Goal: Task Accomplishment & Management: Manage account settings

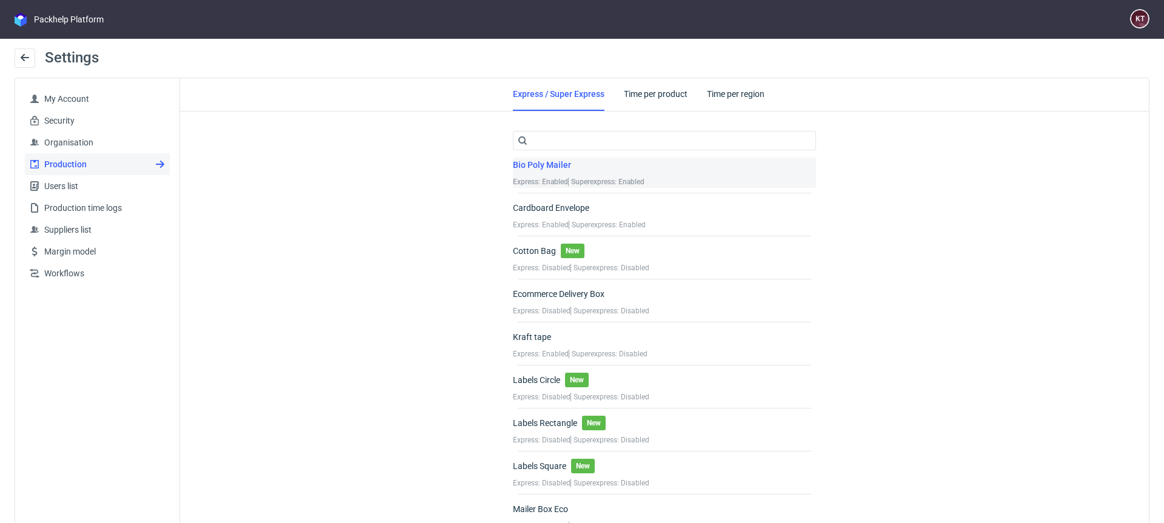
click at [645, 169] on div "Bio Poly Mailer Express: Enabled Superexpress: Enabled" at bounding box center [664, 173] width 303 height 30
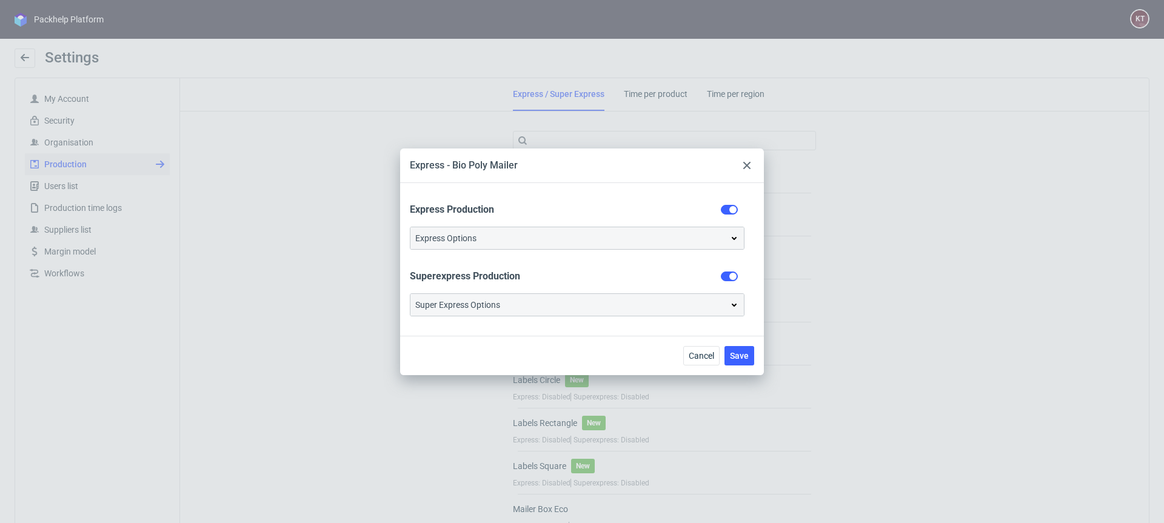
click at [670, 304] on div "Super Express Options" at bounding box center [577, 305] width 324 height 12
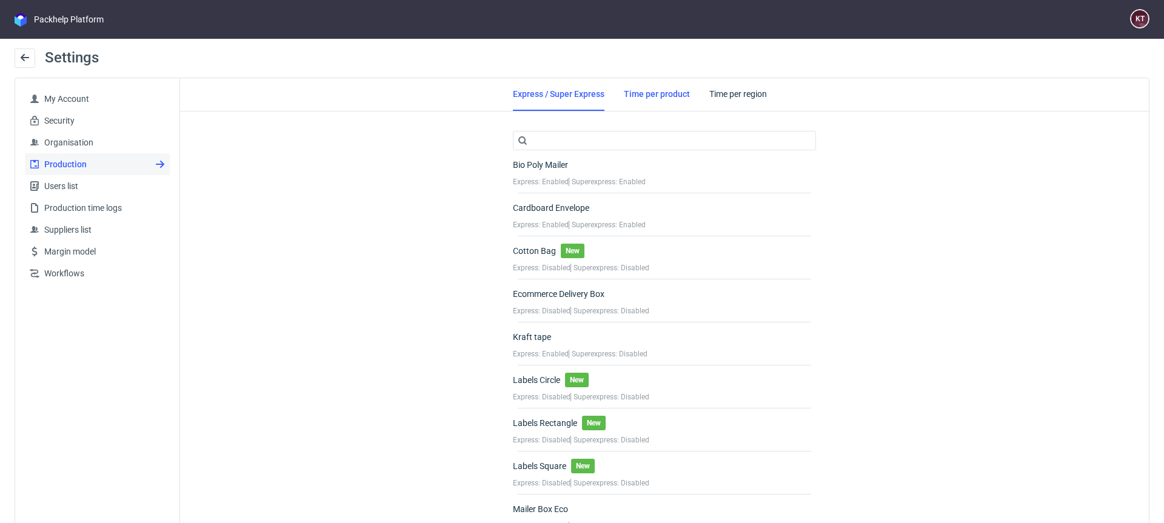
click at [661, 90] on link "Time per product" at bounding box center [657, 94] width 66 height 32
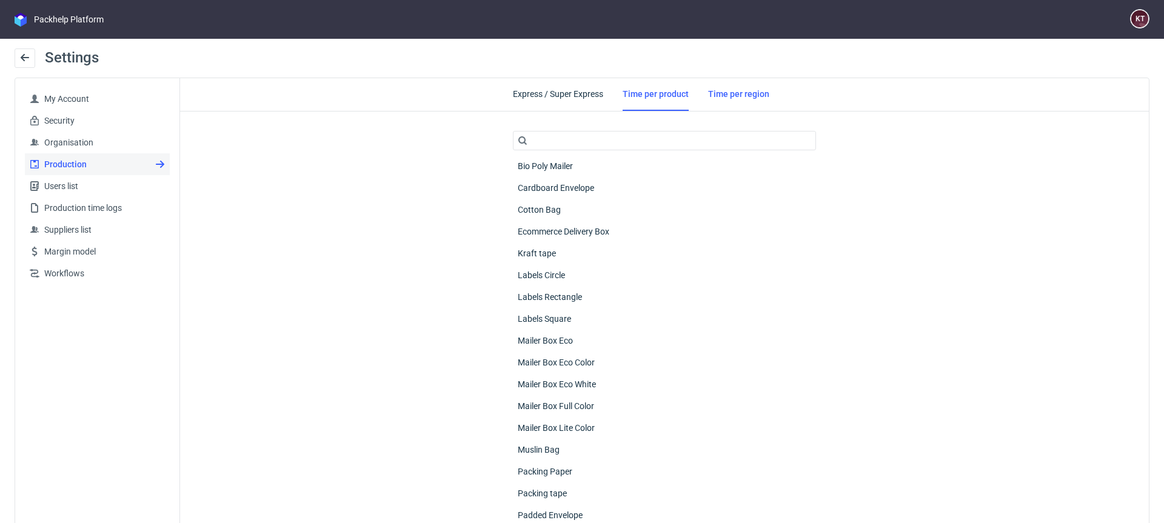
click at [743, 90] on link "Time per region" at bounding box center [738, 94] width 61 height 32
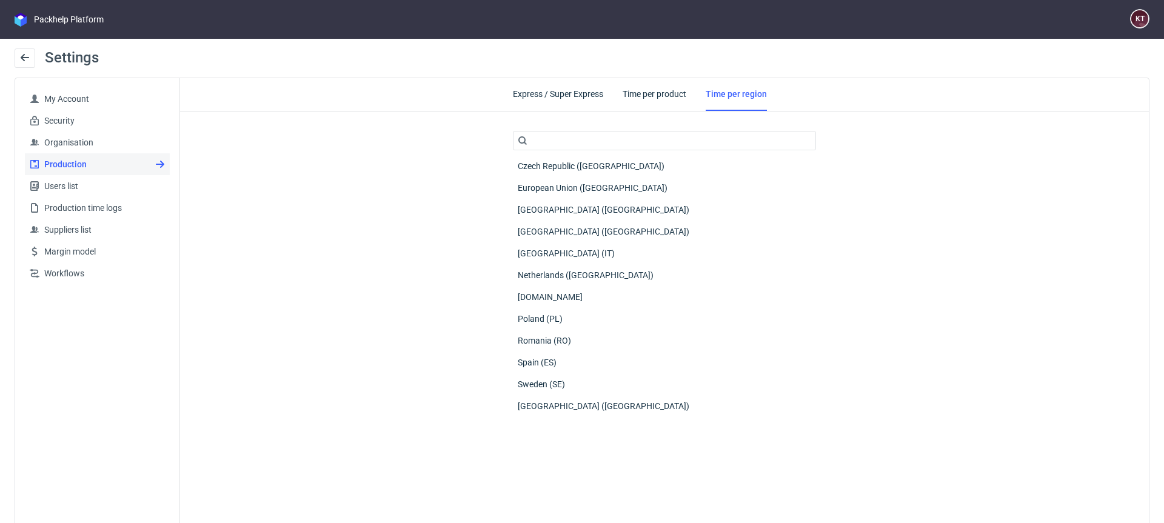
scroll to position [39, 0]
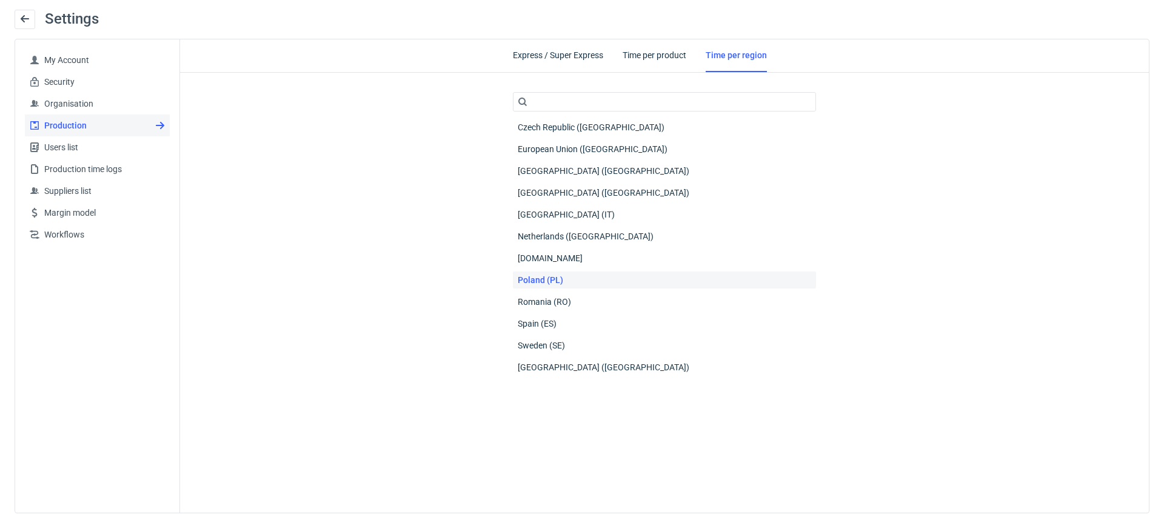
click at [566, 287] on div "Poland (PL)" at bounding box center [664, 280] width 303 height 17
click at [546, 171] on span "France (FR)" at bounding box center [604, 171] width 183 height 17
click at [568, 369] on span "United Kingdom (UK)" at bounding box center [604, 367] width 183 height 17
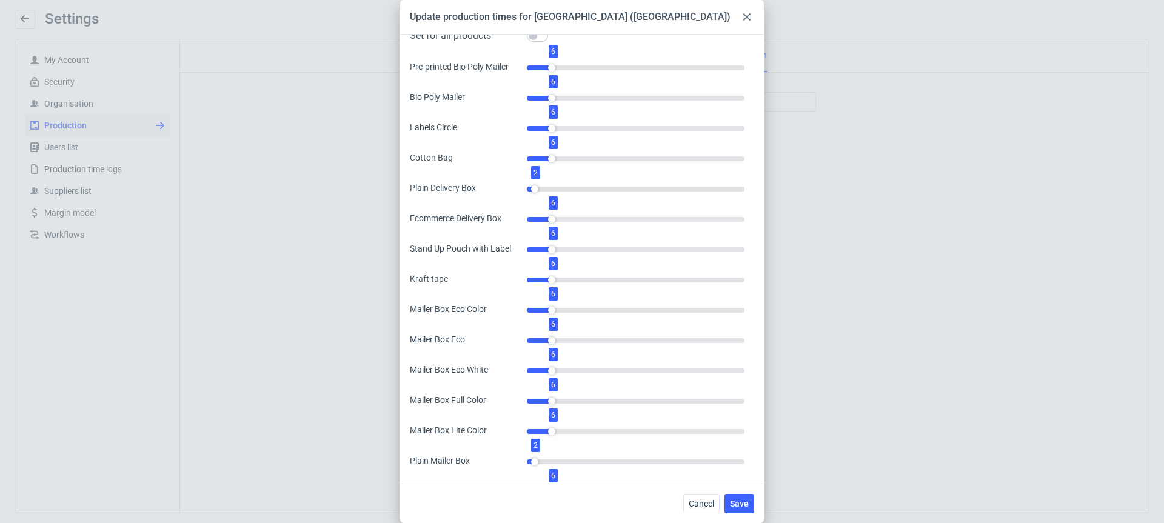
scroll to position [0, 0]
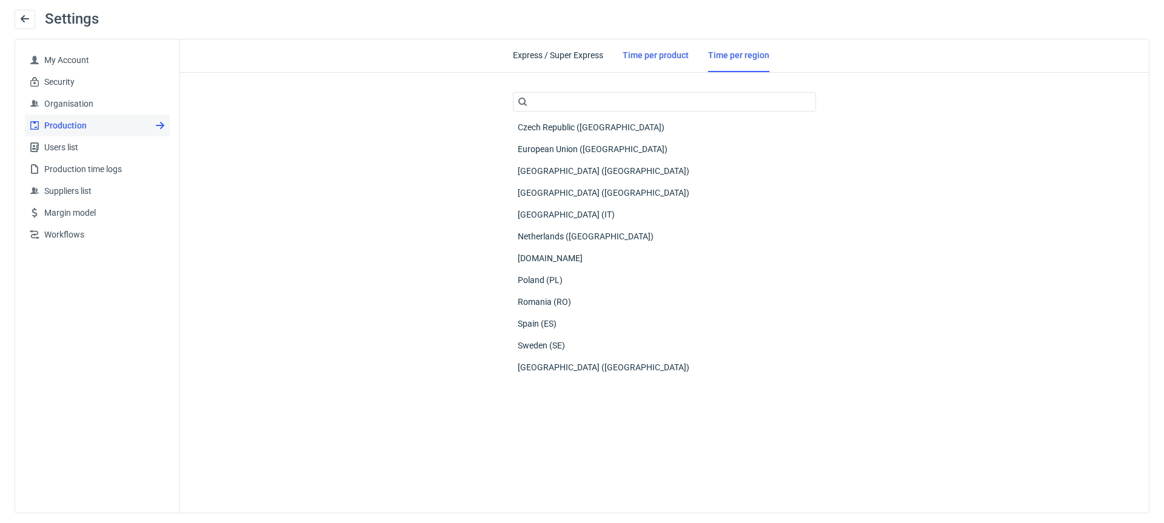
click at [640, 45] on link "Time per product" at bounding box center [656, 55] width 66 height 32
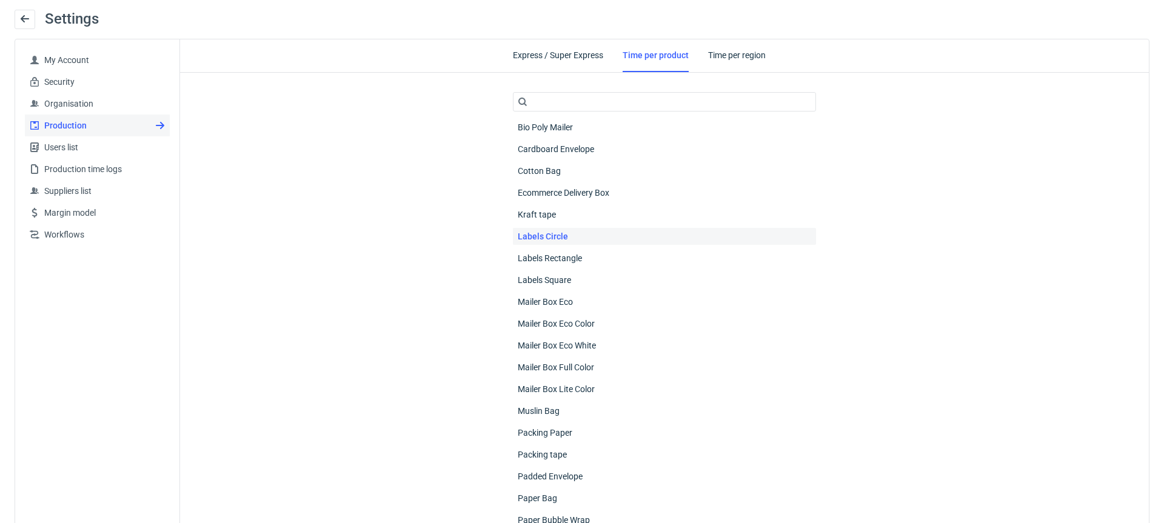
click at [592, 240] on div "Labels Circle" at bounding box center [664, 236] width 303 height 17
click at [612, 130] on div "Bio Poly Mailer" at bounding box center [664, 127] width 303 height 17
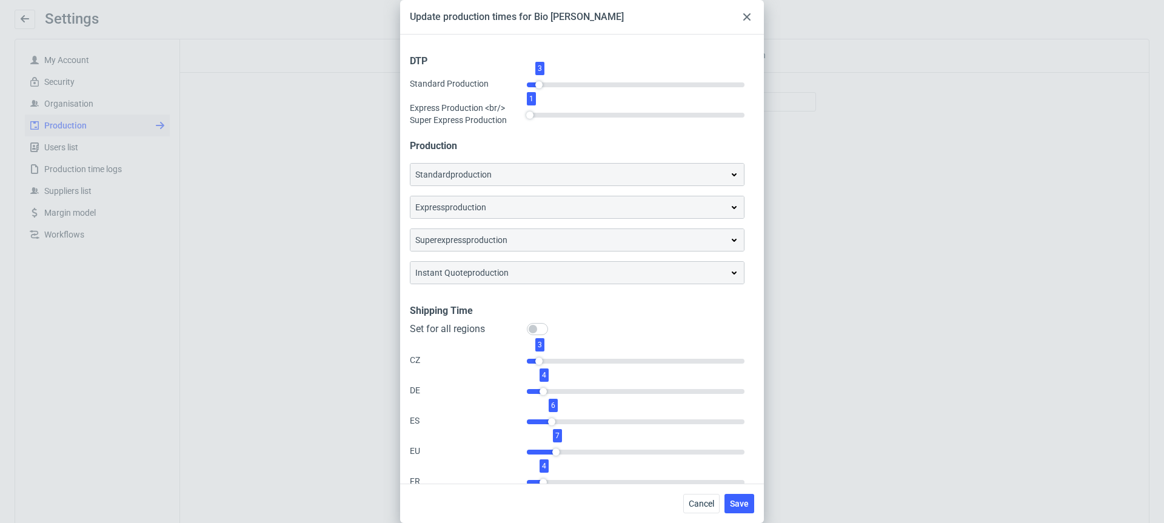
click at [630, 166] on div "standard production" at bounding box center [577, 175] width 333 height 22
click at [628, 176] on div "standard production" at bounding box center [577, 175] width 324 height 12
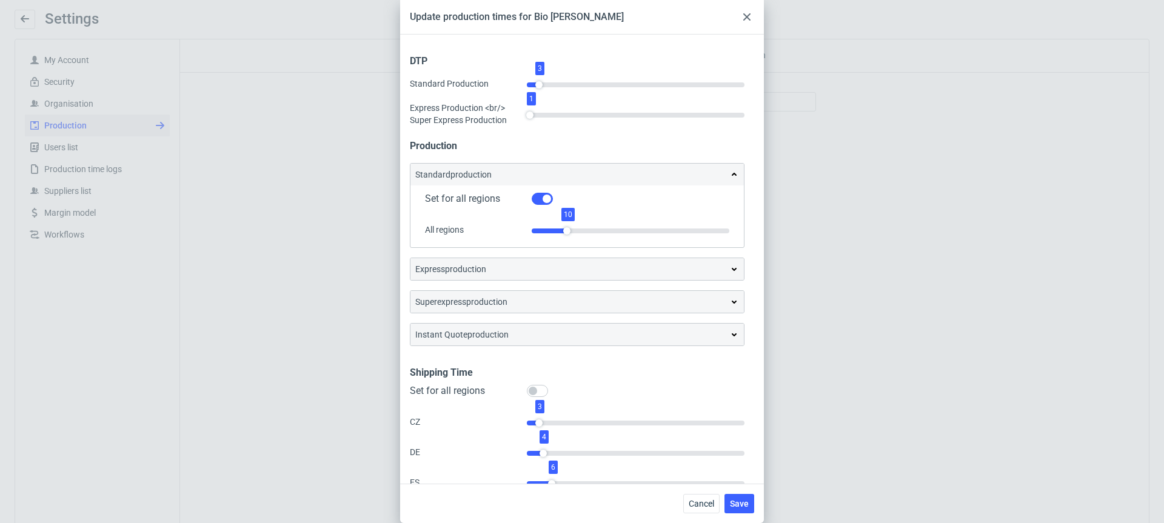
click at [646, 268] on div "express production" at bounding box center [577, 269] width 324 height 12
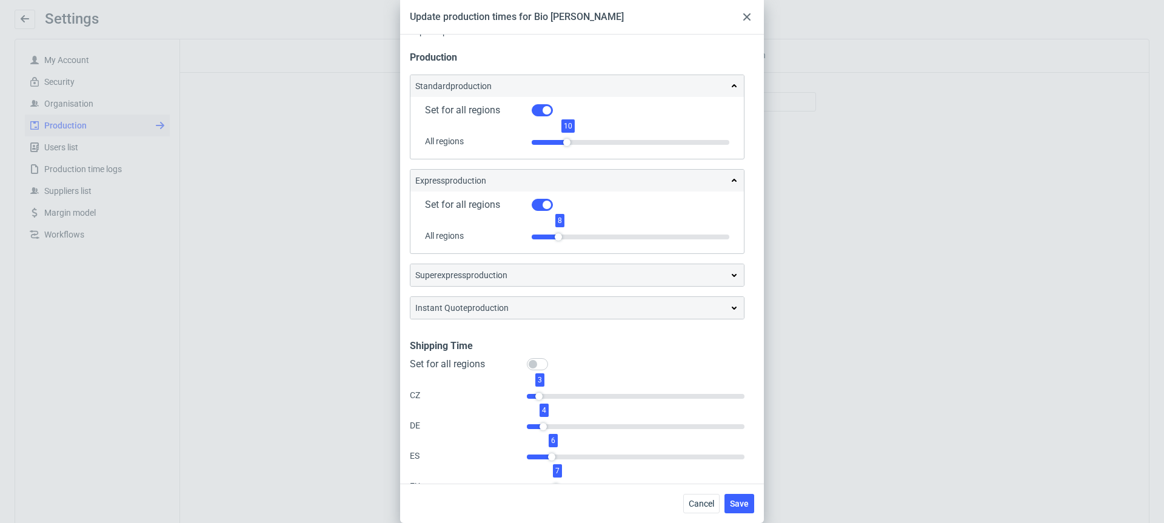
scroll to position [109, 0]
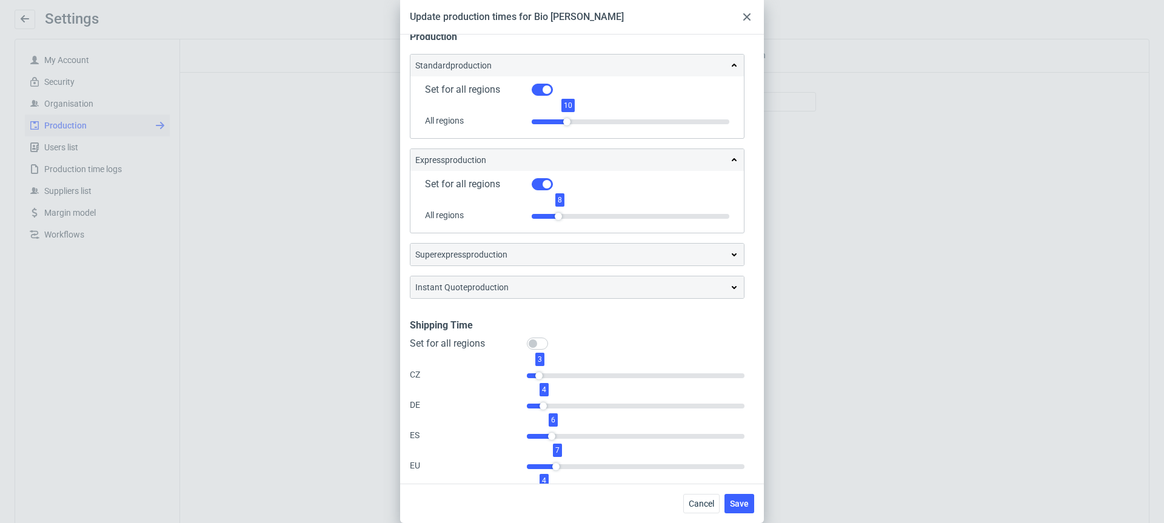
click at [642, 252] on div "superexpress production" at bounding box center [577, 255] width 324 height 12
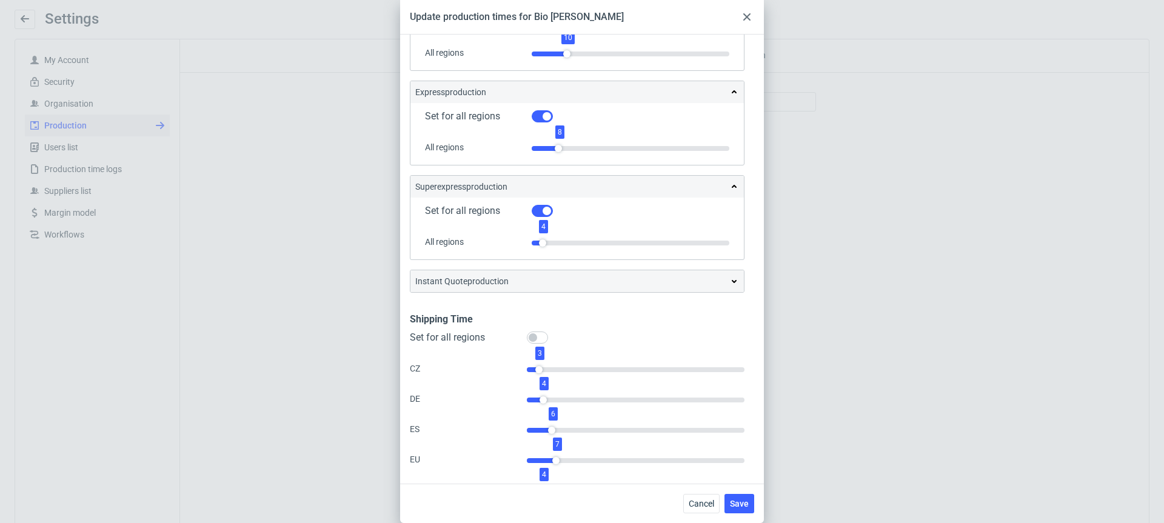
scroll to position [230, 0]
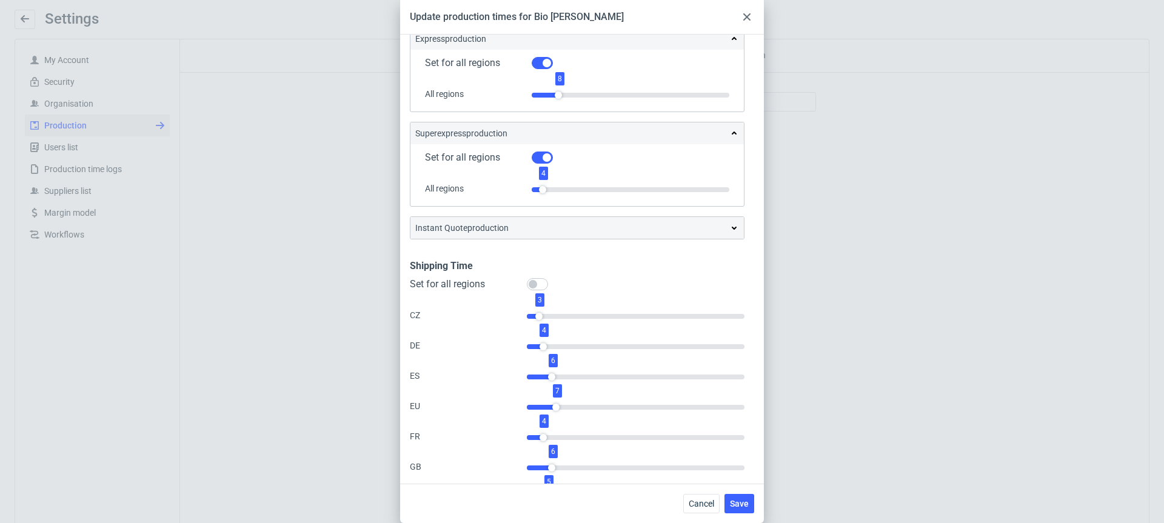
click at [605, 226] on div "instant quote production" at bounding box center [577, 228] width 324 height 12
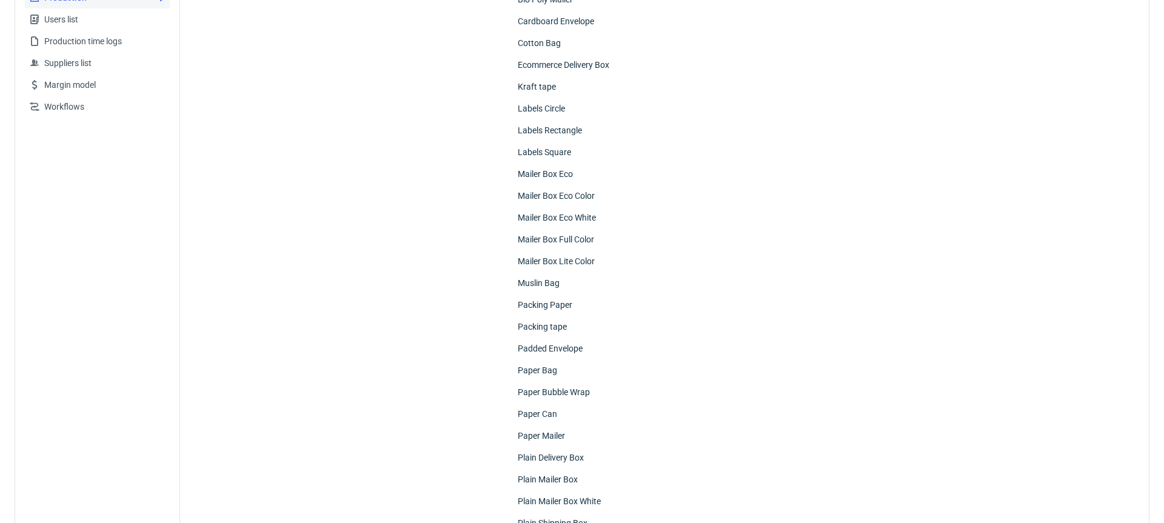
scroll to position [0, 0]
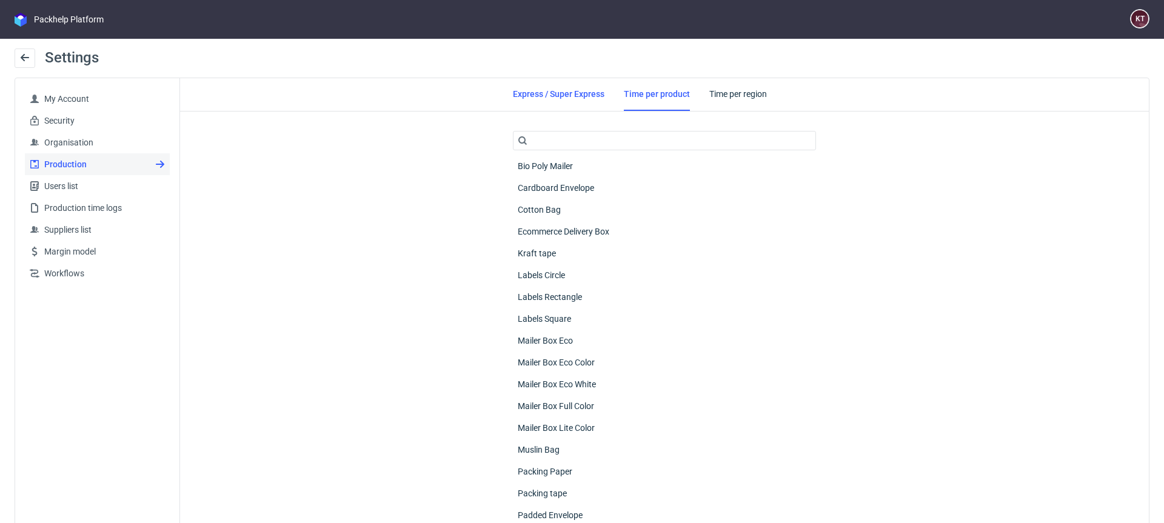
click at [588, 92] on link "Express / Super Express" at bounding box center [559, 94] width 92 height 32
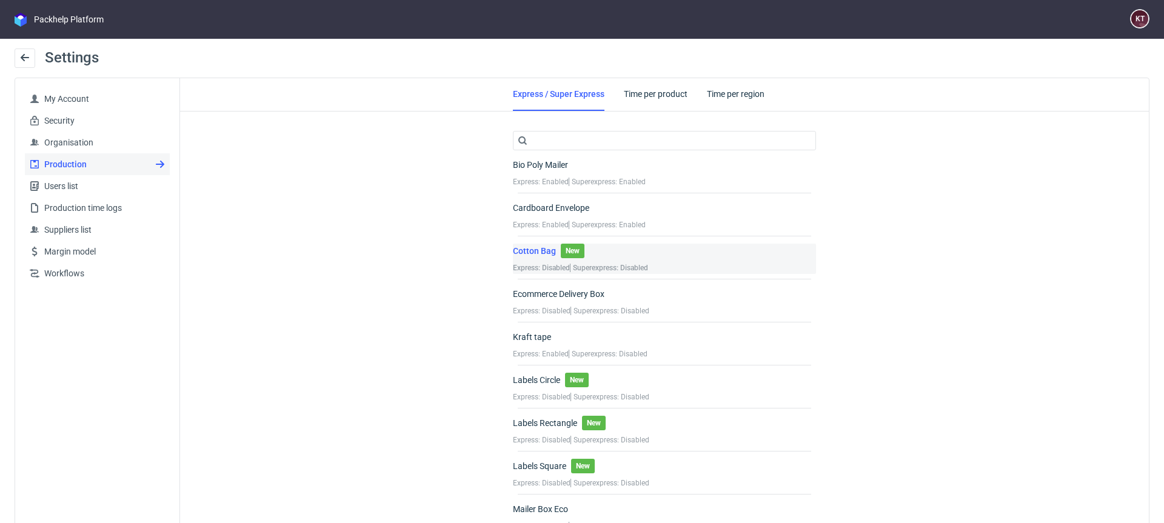
click at [586, 249] on div "Cotton Bag New" at bounding box center [580, 253] width 135 height 18
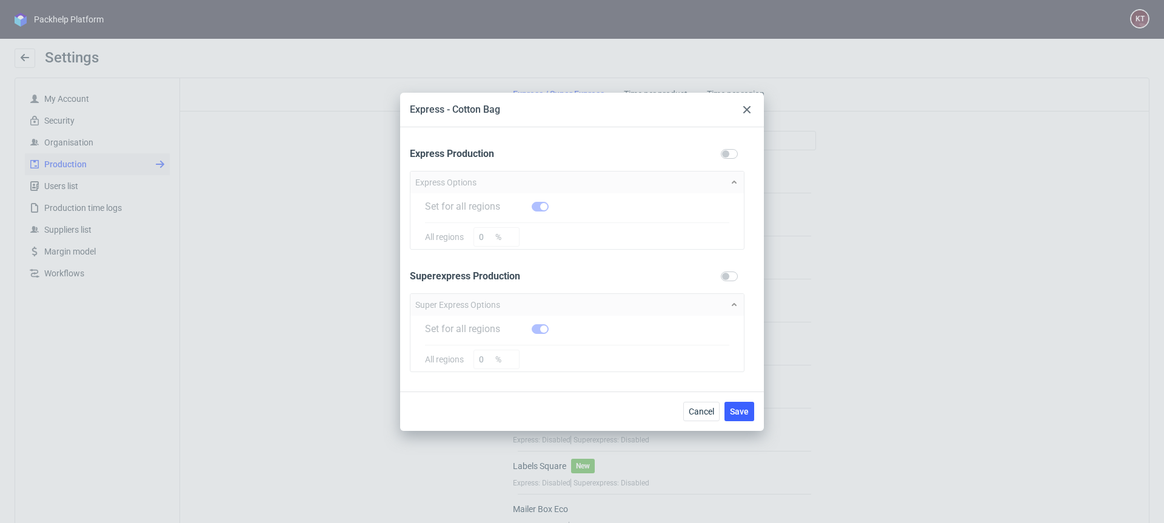
click at [637, 284] on form "Express Production Express Options Set for all regions All regions 0 % Superexp…" at bounding box center [582, 254] width 344 height 235
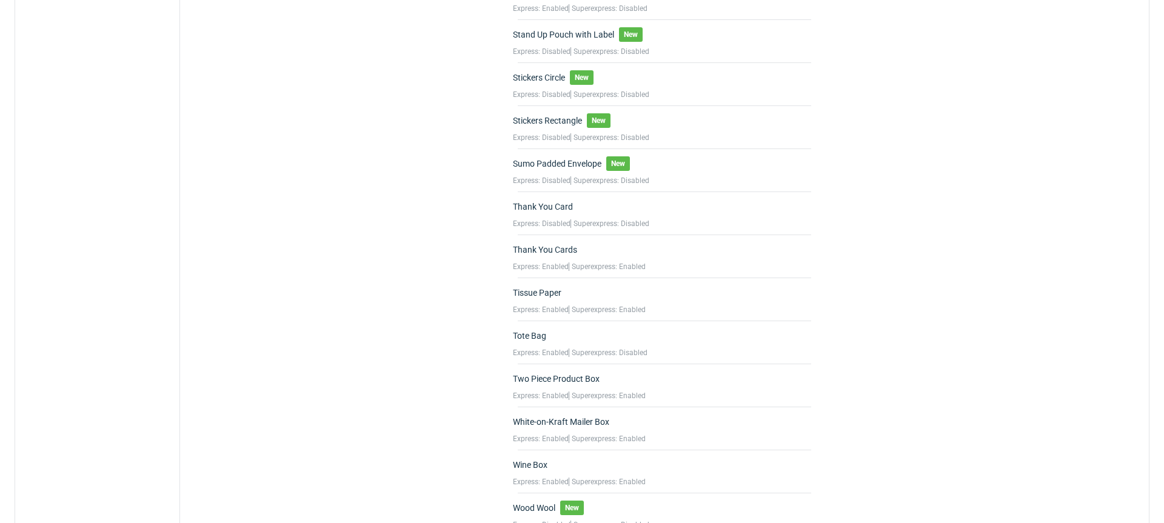
scroll to position [1766, 0]
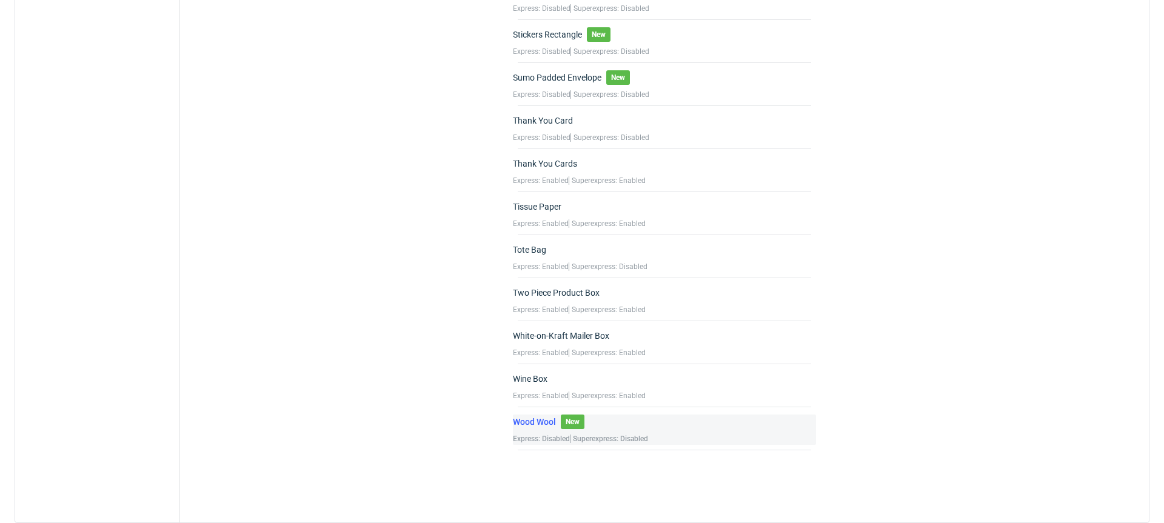
click at [608, 424] on div "Wood Wool New" at bounding box center [580, 424] width 135 height 18
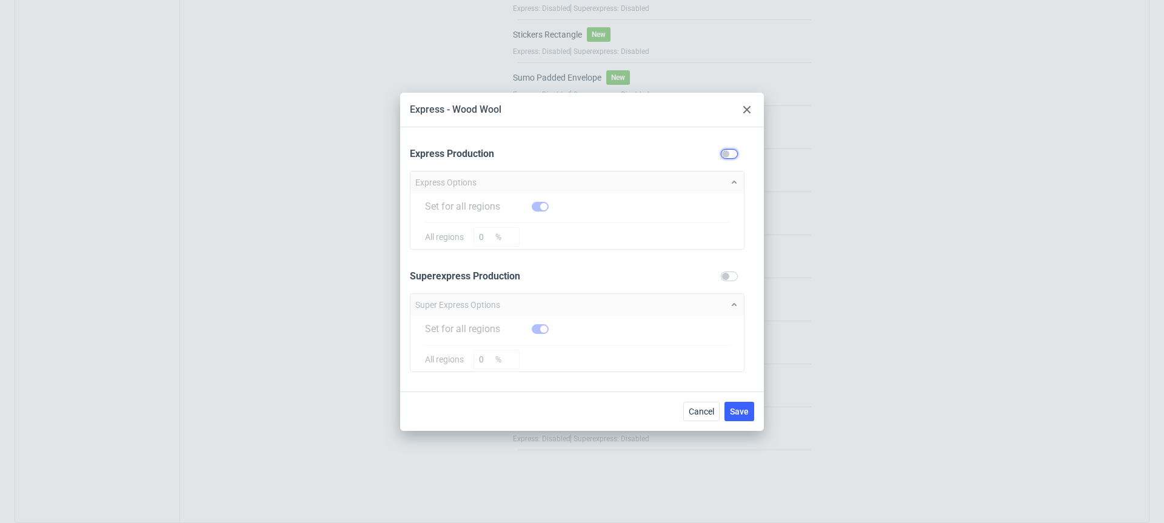
click at [731, 154] on input "checkbox" at bounding box center [729, 154] width 17 height 10
checkbox input "false"
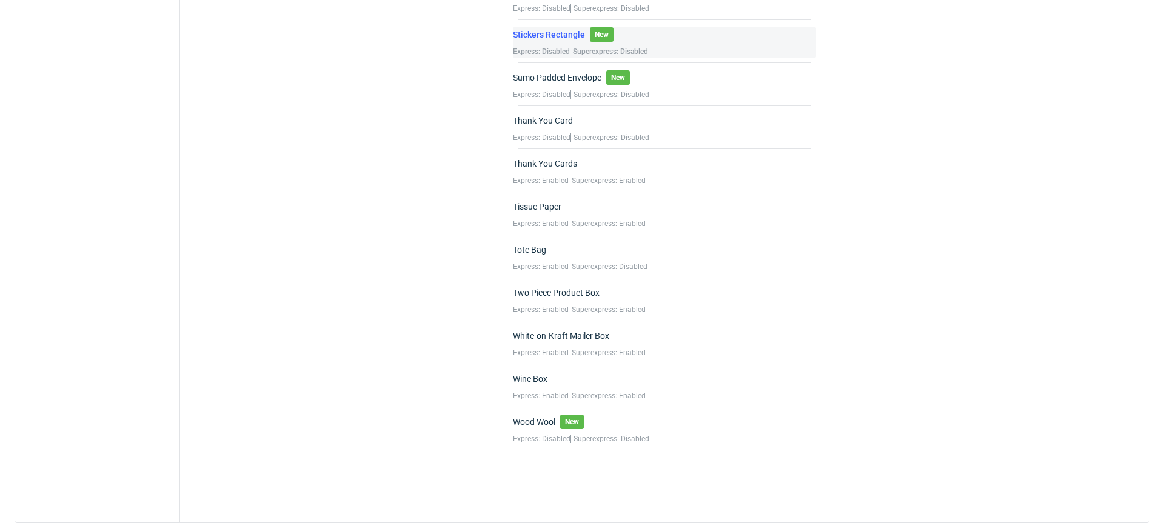
click at [667, 42] on div "Stickers Rectangle New Express: Disabled Superexpress: Disabled" at bounding box center [664, 42] width 303 height 30
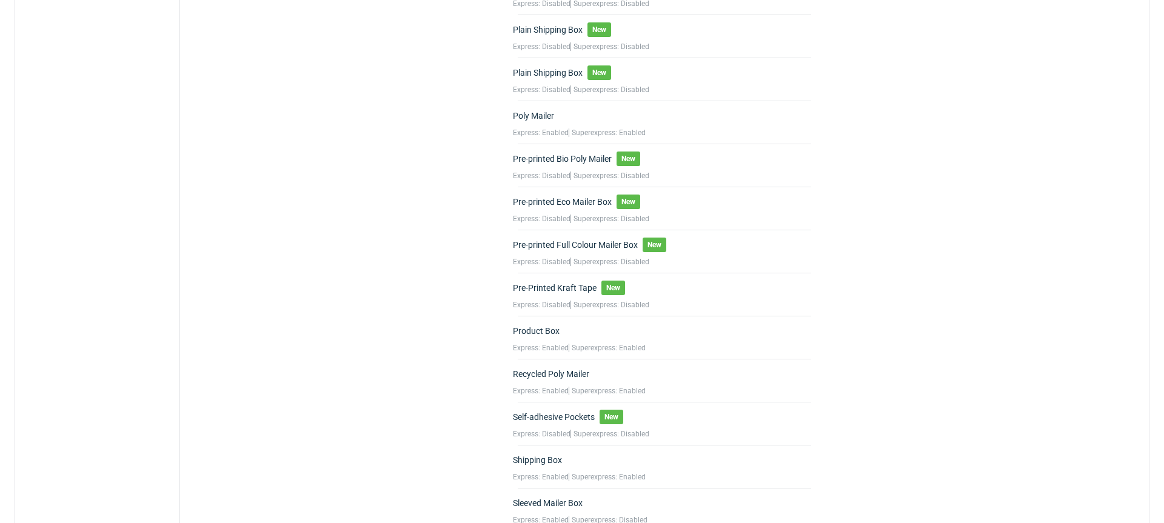
scroll to position [1000, 0]
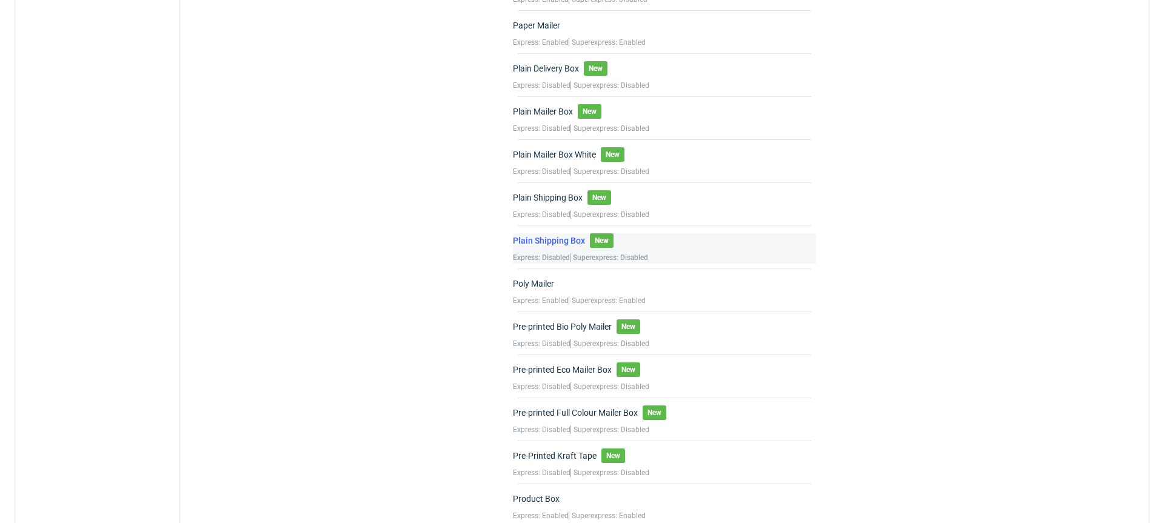
click at [568, 241] on div "Plain Shipping Box" at bounding box center [549, 241] width 72 height 12
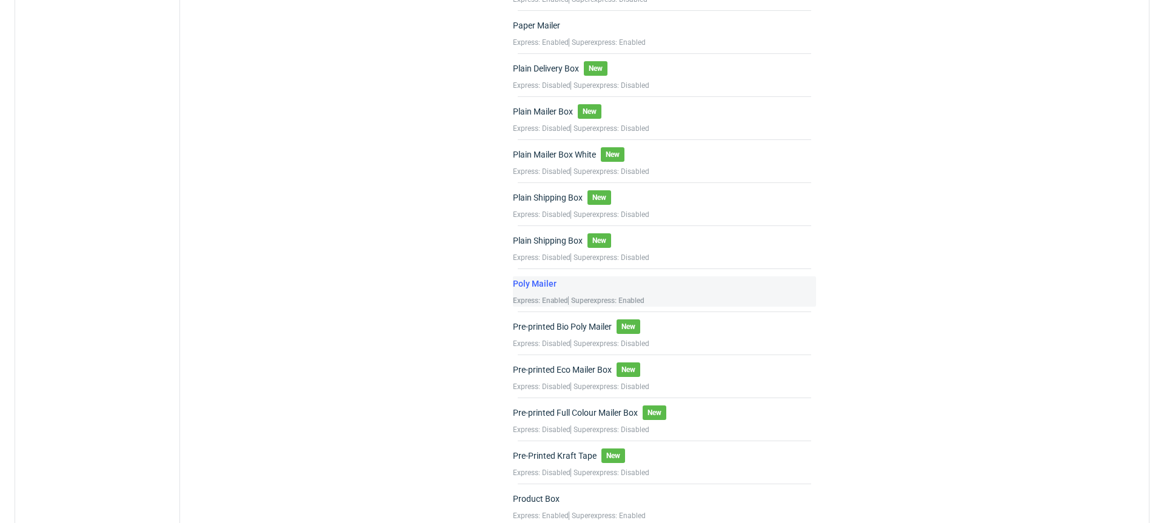
click at [569, 286] on div "Poly Mailer" at bounding box center [579, 285] width 132 height 18
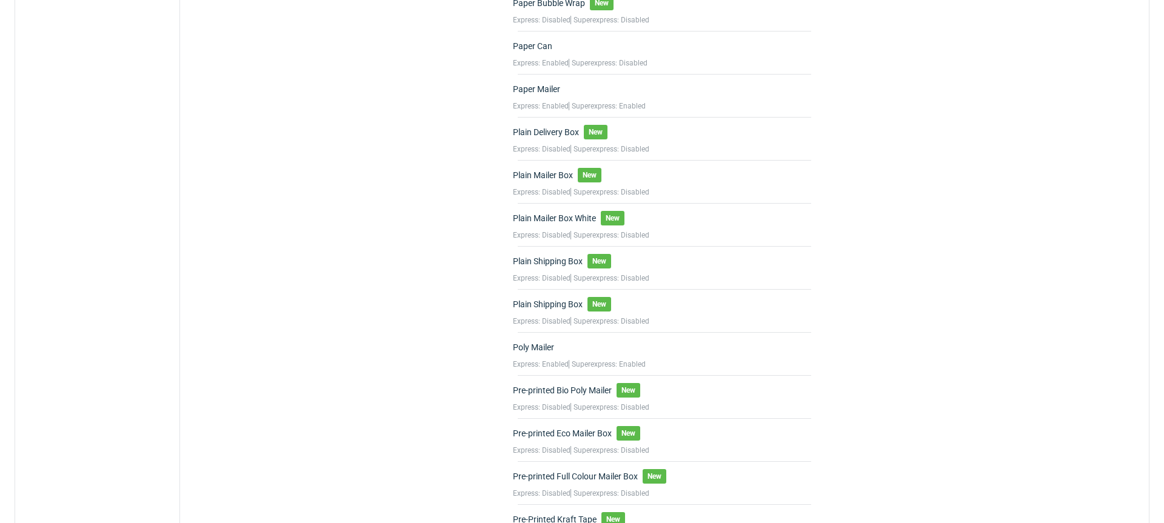
scroll to position [890, 0]
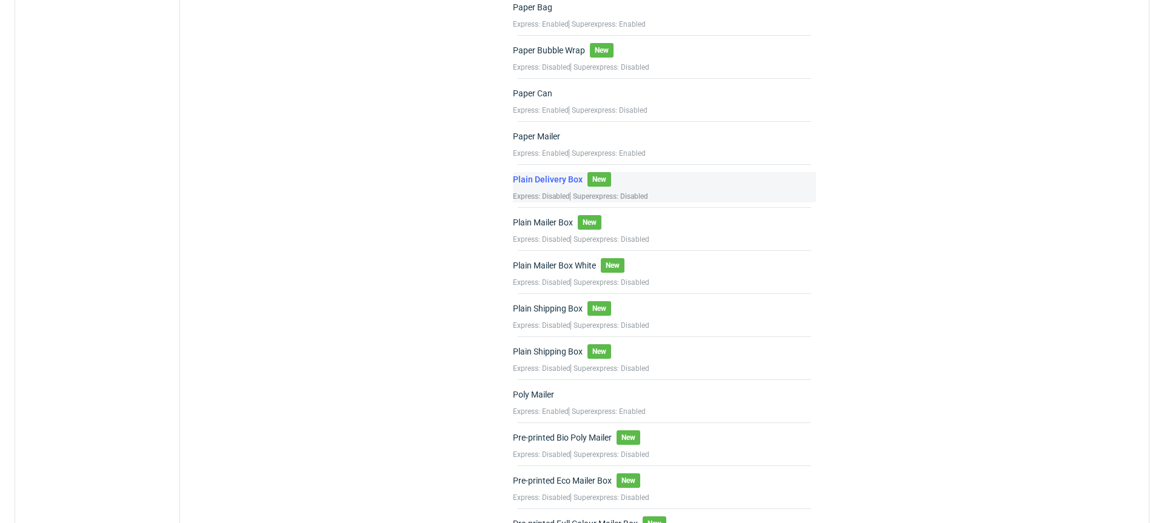
click at [674, 183] on div "Plain Delivery Box New Express: Disabled Superexpress: Disabled" at bounding box center [664, 187] width 303 height 30
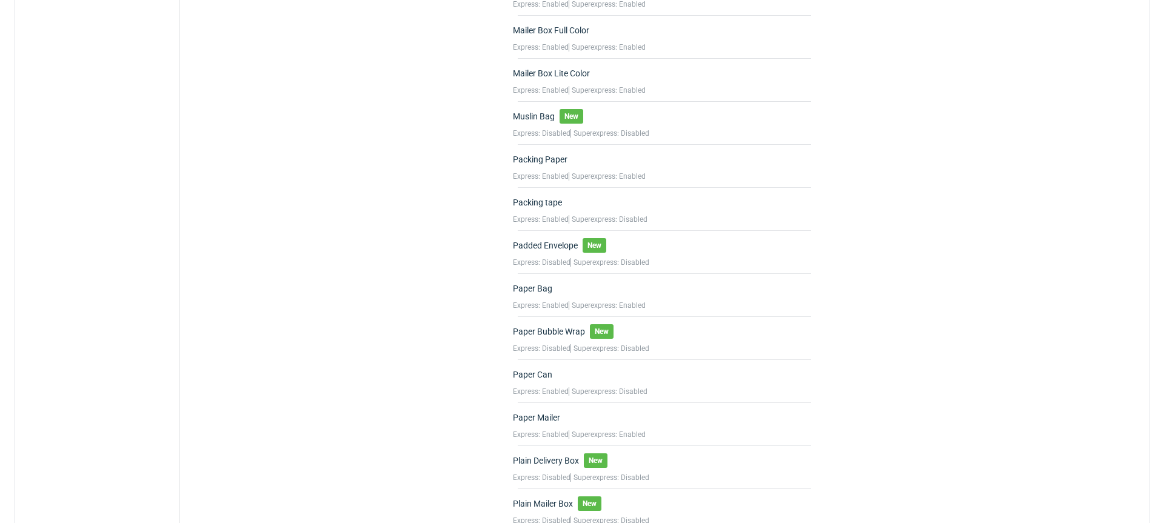
scroll to position [616, 0]
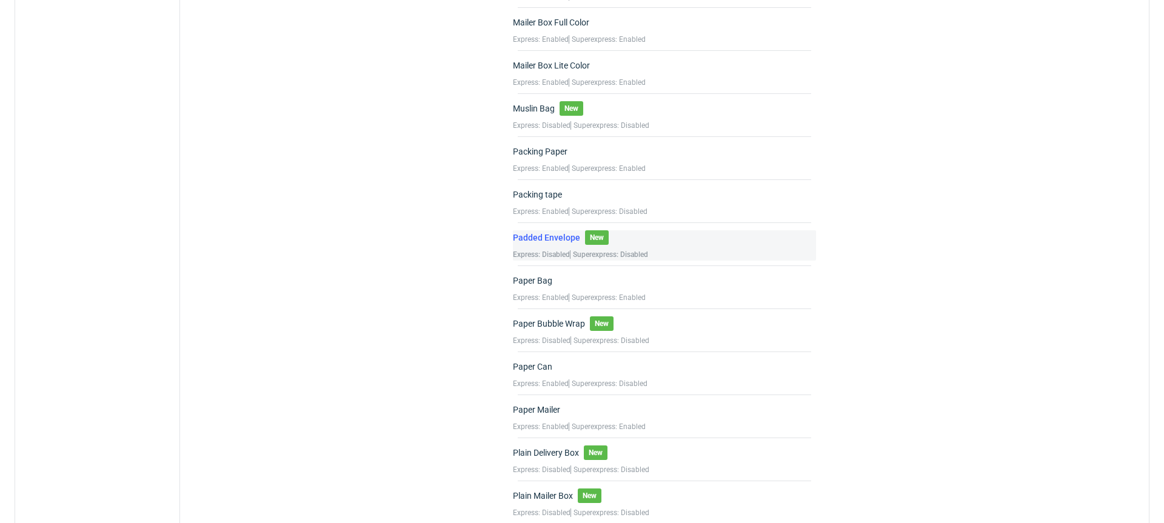
click at [680, 232] on div "Padded Envelope New Express: Disabled Superexpress: Disabled" at bounding box center [664, 245] width 303 height 30
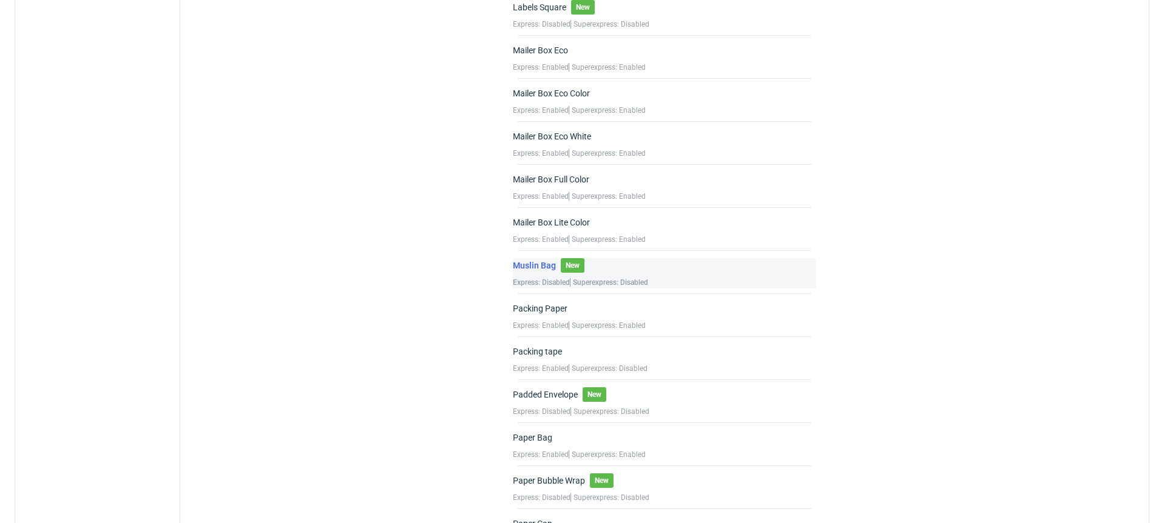
click at [661, 271] on div "Muslin Bag New Express: Disabled Superexpress: Disabled" at bounding box center [664, 273] width 303 height 30
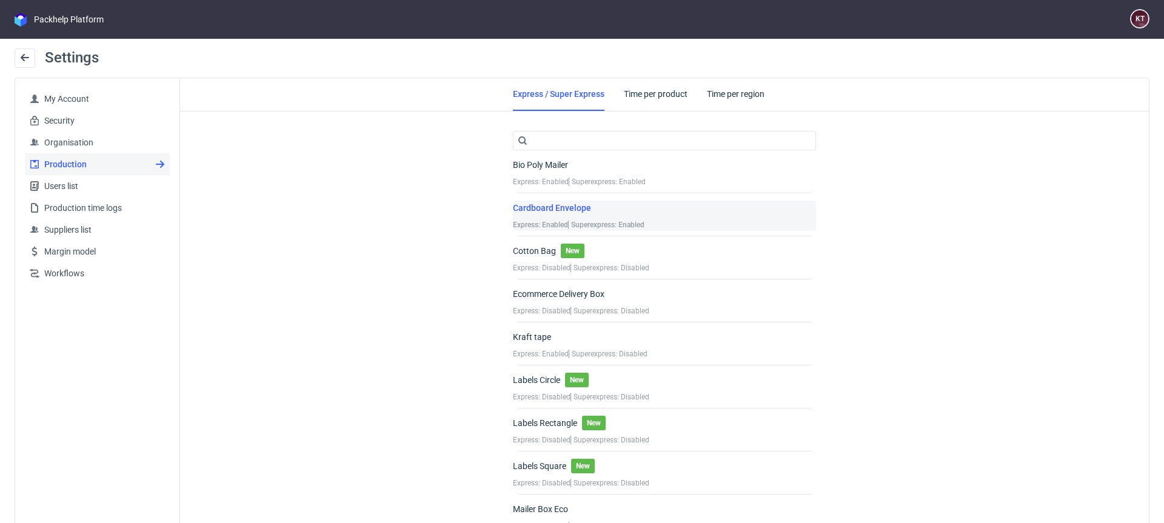
click at [677, 211] on div "Cardboard Envelope Express: Enabled Superexpress: Enabled" at bounding box center [664, 216] width 303 height 30
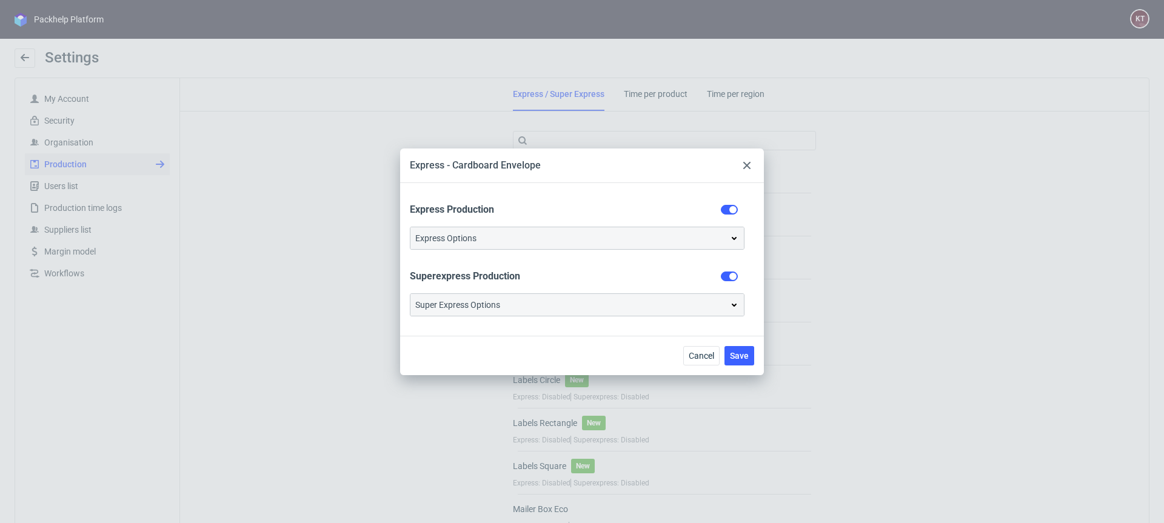
click at [746, 162] on icon at bounding box center [746, 165] width 7 height 7
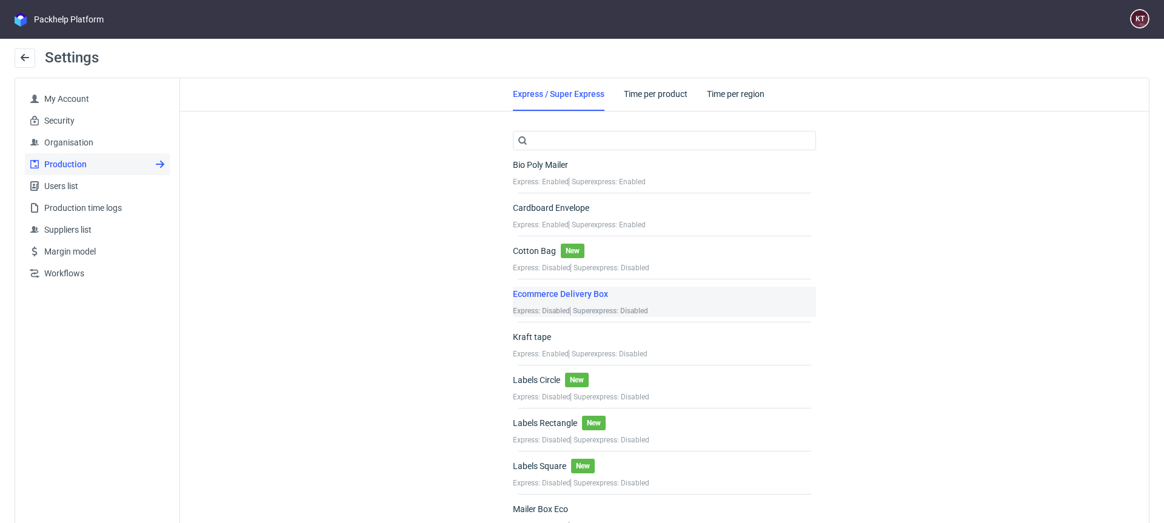
click at [676, 296] on div "Ecommerce Delivery Box Express: Disabled Superexpress: Disabled" at bounding box center [664, 302] width 303 height 30
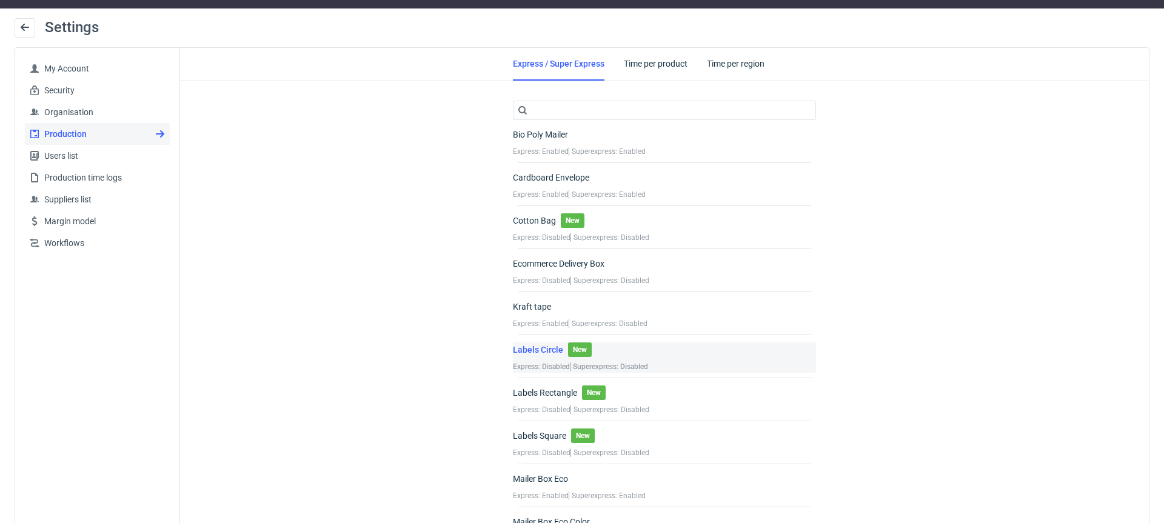
scroll to position [33, 0]
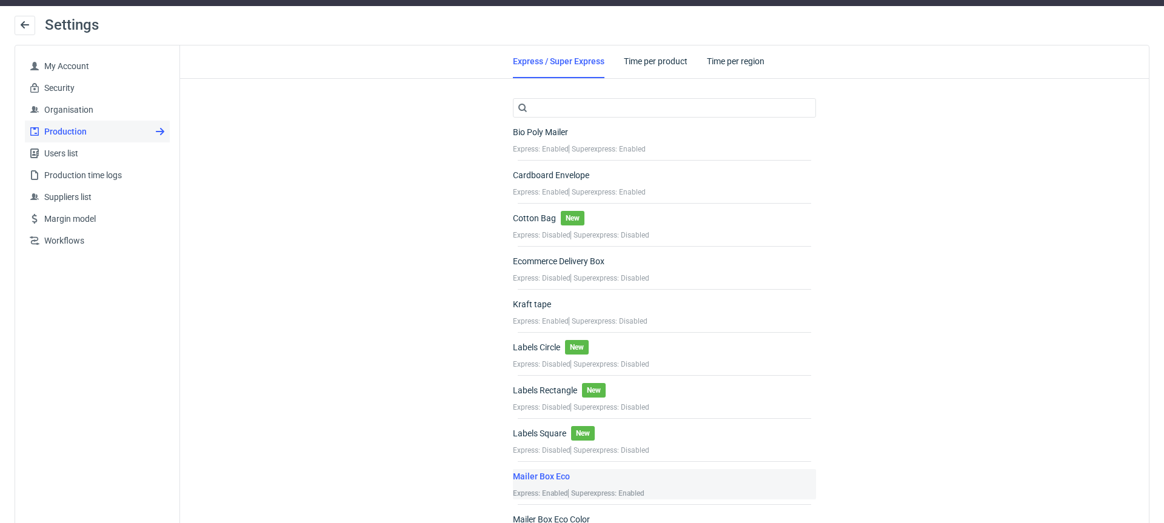
click at [731, 484] on div "Mailer Box Eco Express: Enabled Superexpress: Enabled" at bounding box center [664, 484] width 303 height 30
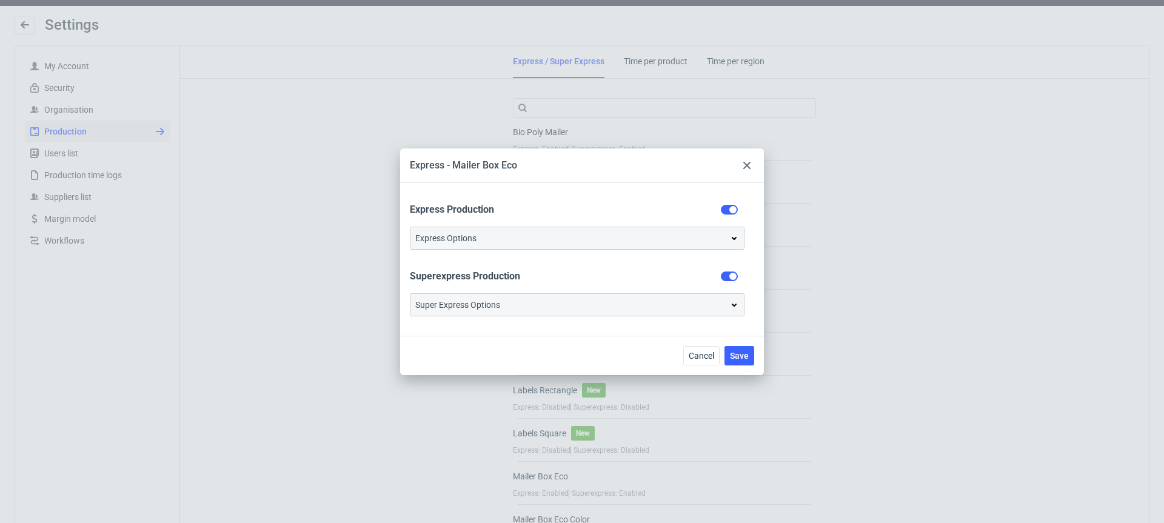
click at [640, 241] on div "Express Options" at bounding box center [577, 238] width 324 height 12
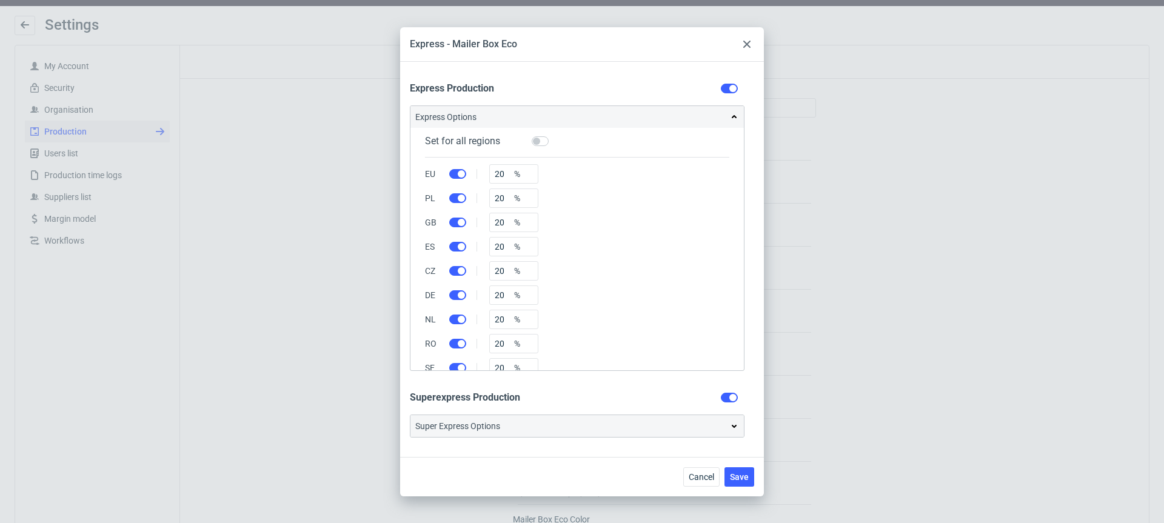
scroll to position [85, 0]
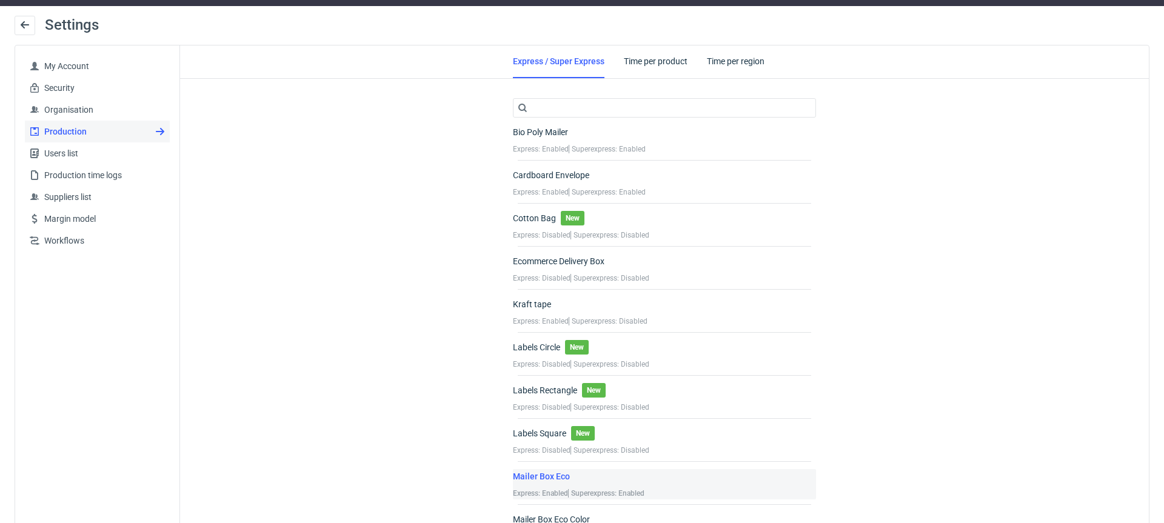
click at [678, 488] on div "Mailer Box Eco Express: Enabled Superexpress: Enabled" at bounding box center [664, 484] width 303 height 30
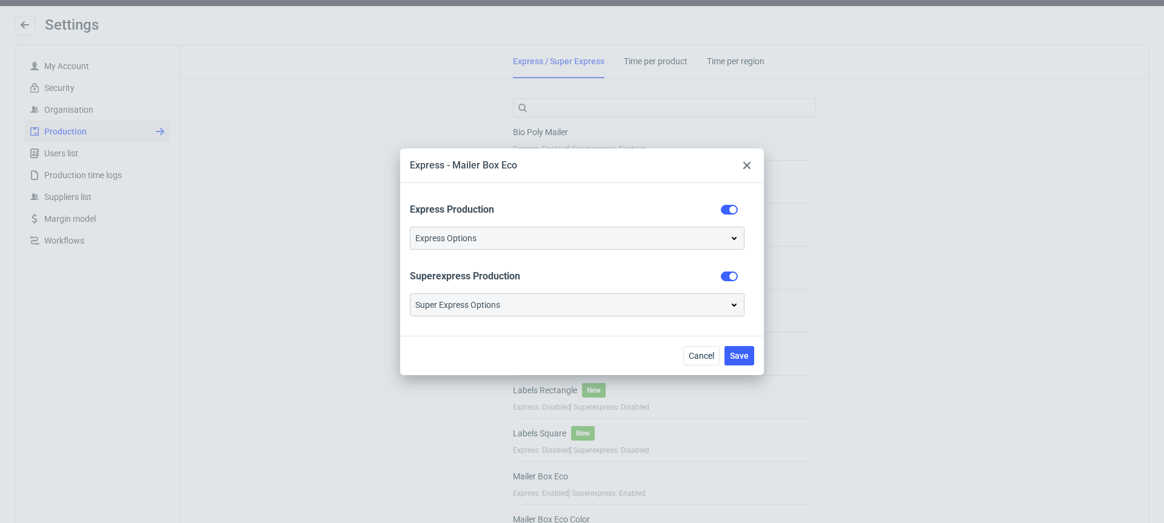
click at [646, 304] on div "Super Express Options" at bounding box center [577, 305] width 324 height 12
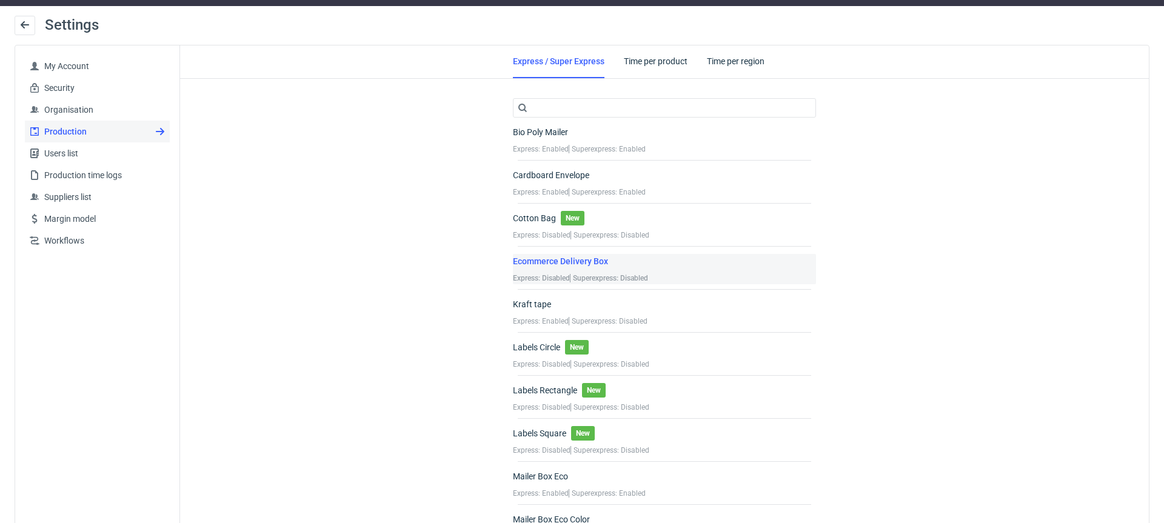
click at [742, 269] on div "Ecommerce Delivery Box Express: Disabled Superexpress: Disabled" at bounding box center [664, 269] width 303 height 30
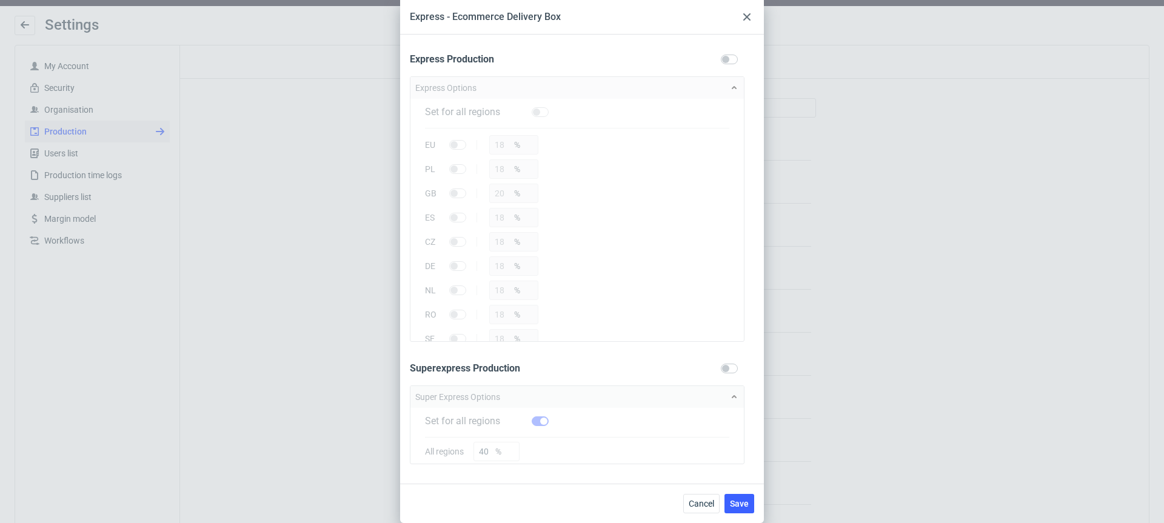
scroll to position [0, 0]
click at [711, 502] on span "Cancel" at bounding box center [701, 504] width 25 height 8
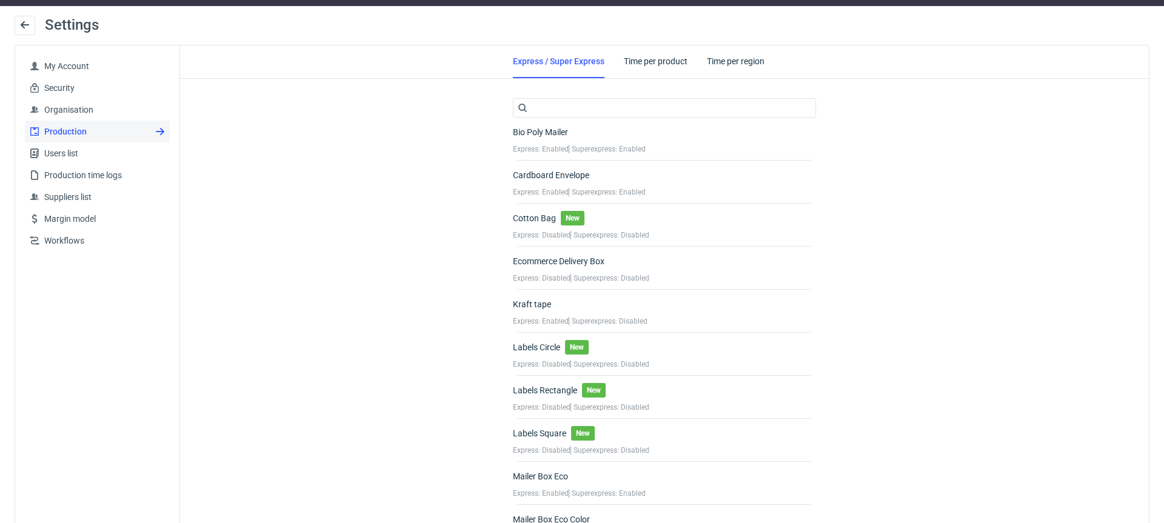
scroll to position [1766, 0]
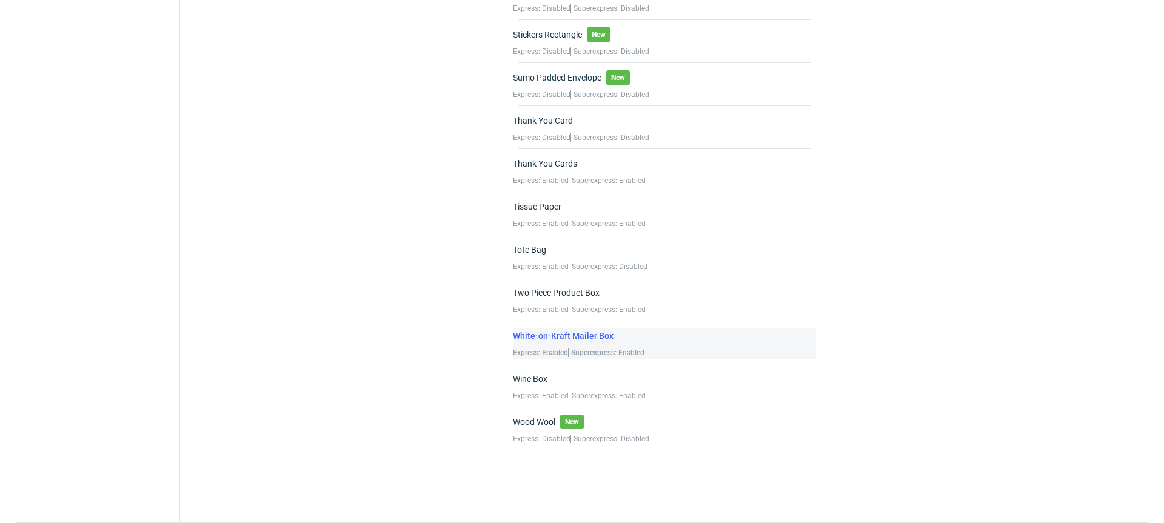
click at [586, 337] on div "White-on-Kraft Mailer Box" at bounding box center [563, 336] width 101 height 12
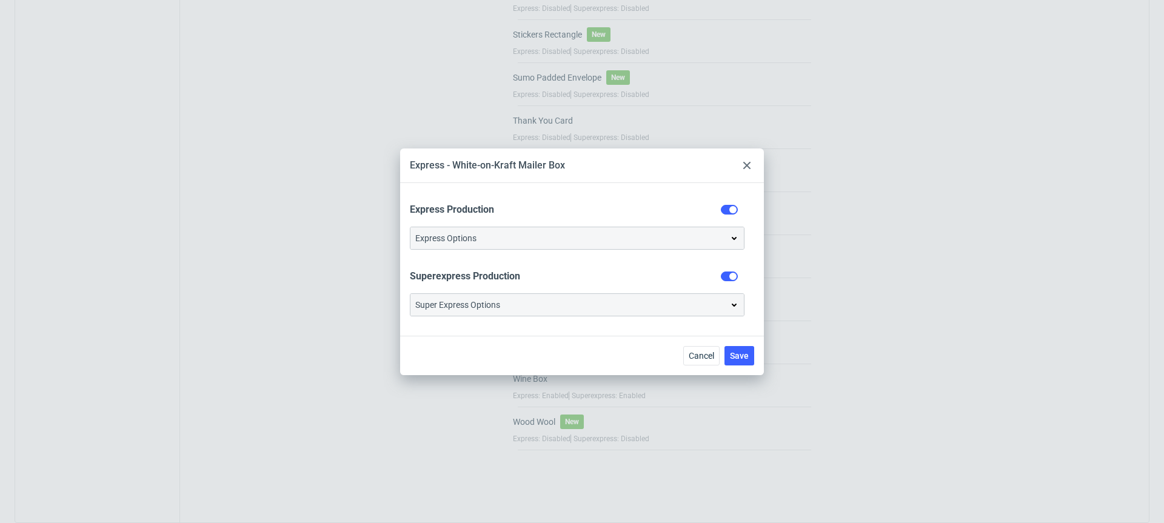
click at [748, 162] on icon at bounding box center [746, 165] width 7 height 7
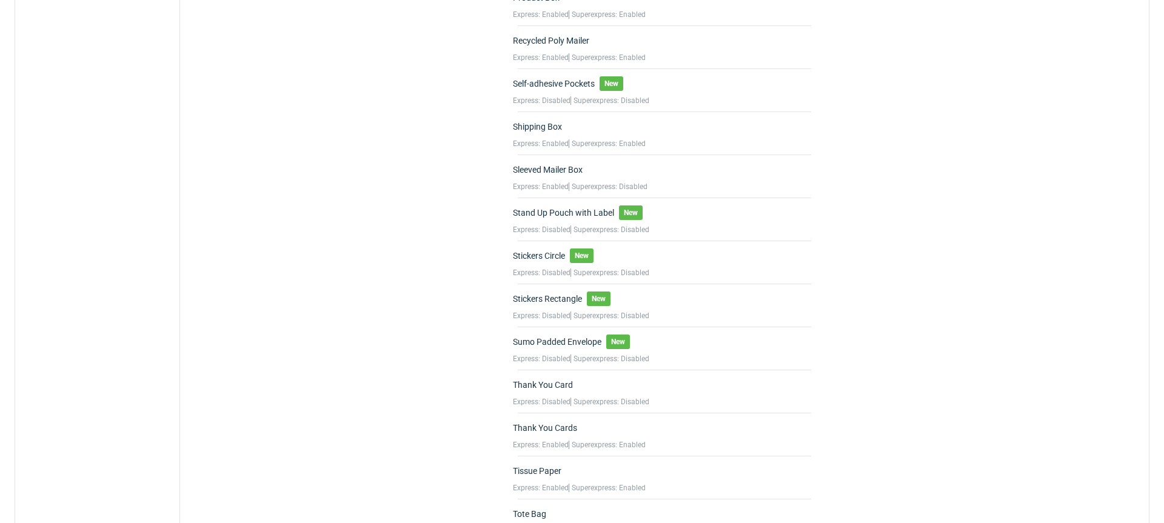
scroll to position [1500, 0]
click at [704, 350] on div "Sumo Padded Envelope New Express: Disabled Superexpress: Disabled" at bounding box center [664, 352] width 303 height 30
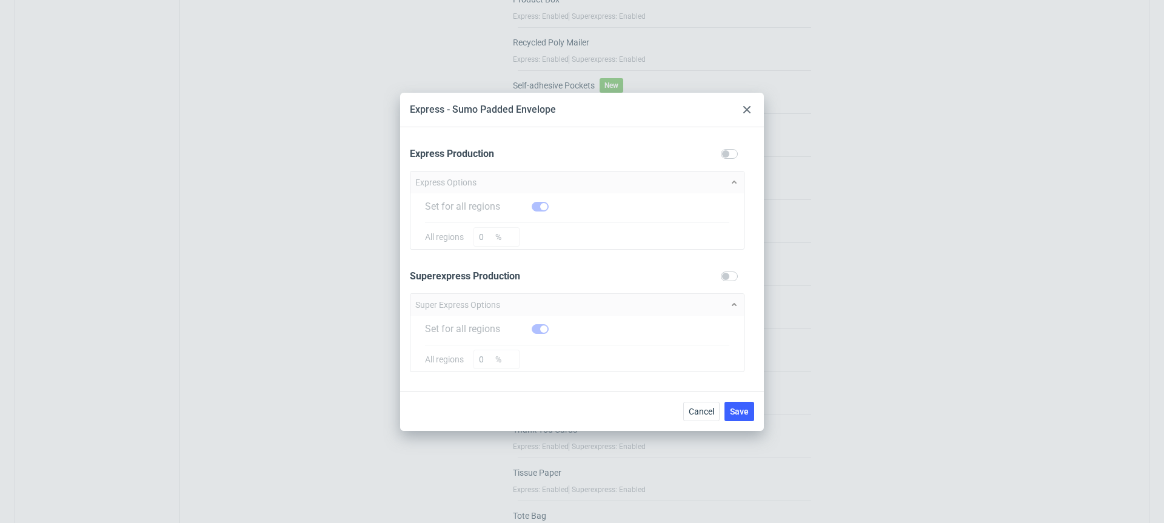
click at [748, 103] on div at bounding box center [747, 109] width 15 height 15
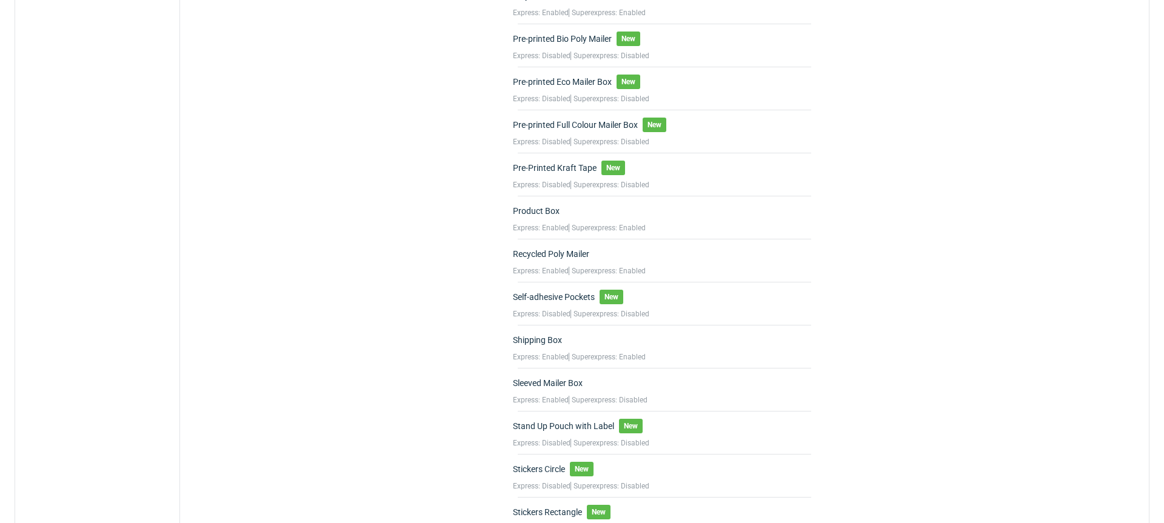
scroll to position [1288, 0]
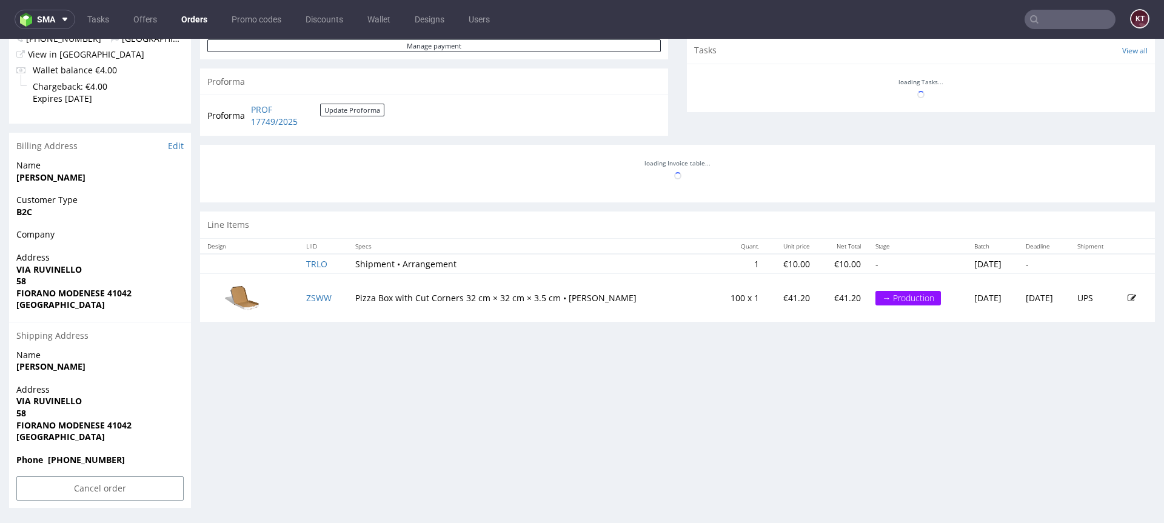
scroll to position [451, 0]
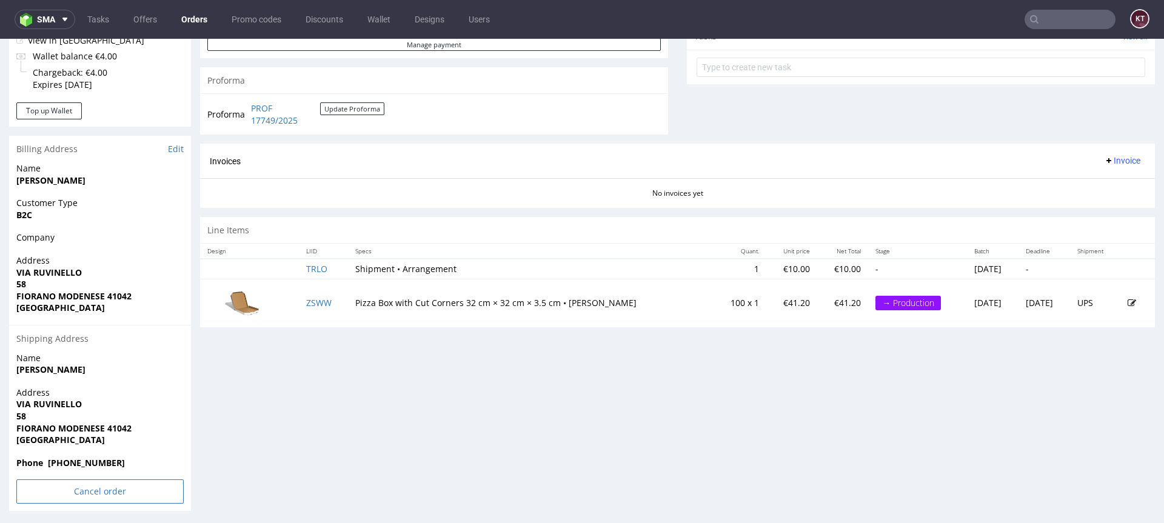
click at [173, 488] on input "Cancel order" at bounding box center [99, 492] width 167 height 24
click at [82, 452] on link "Yes" at bounding box center [81, 458] width 35 height 18
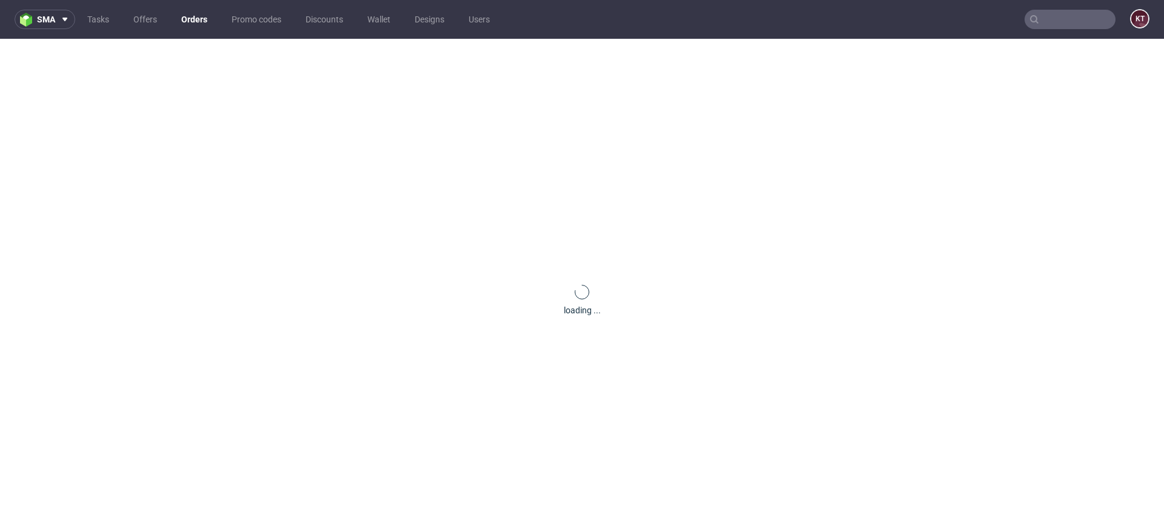
scroll to position [0, 0]
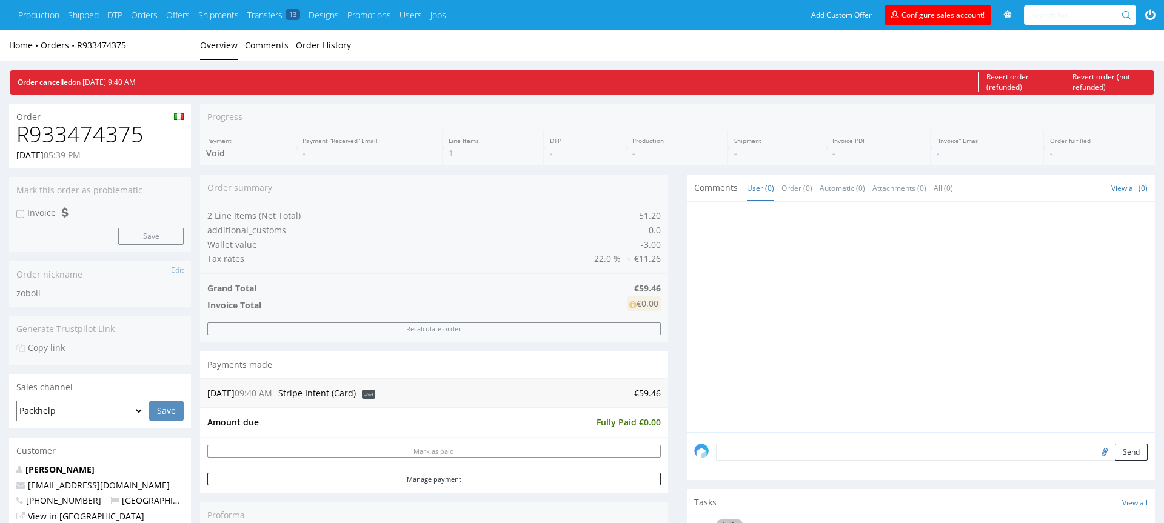
scroll to position [368, 0]
